Goal: Find specific page/section: Find specific page/section

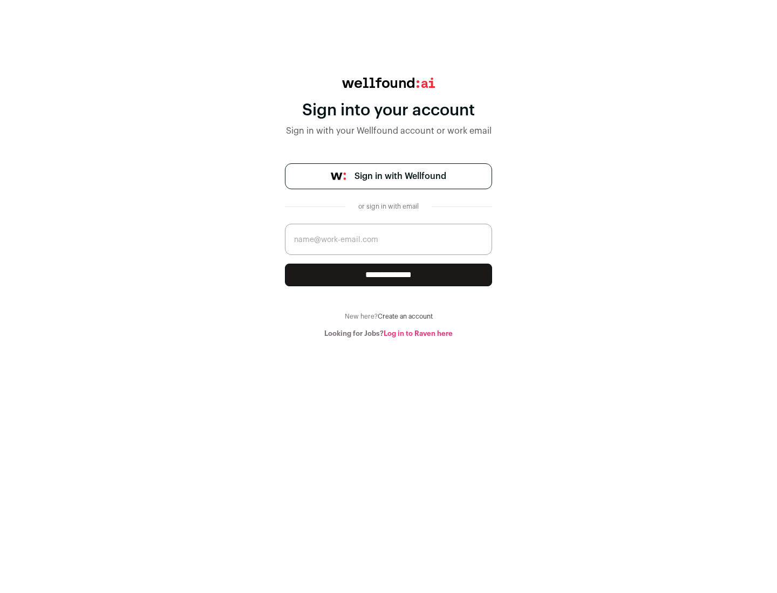
click at [400, 176] on span "Sign in with Wellfound" at bounding box center [400, 176] width 92 height 13
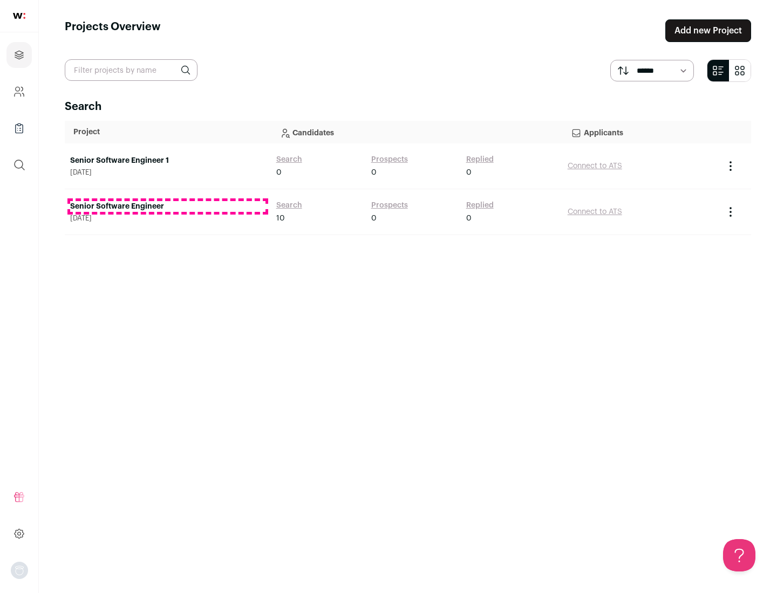
click at [167, 207] on link "Senior Software Engineer" at bounding box center [167, 206] width 195 height 11
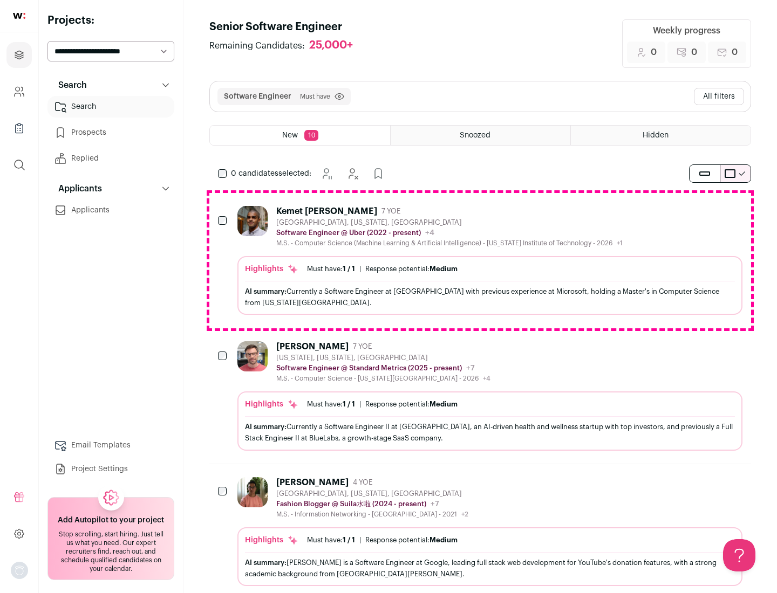
click at [480, 261] on div "Highlights Must have: 1 / 1 How many must haves have been fulfilled? | Response…" at bounding box center [489, 285] width 505 height 59
